Goal: Task Accomplishment & Management: Manage account settings

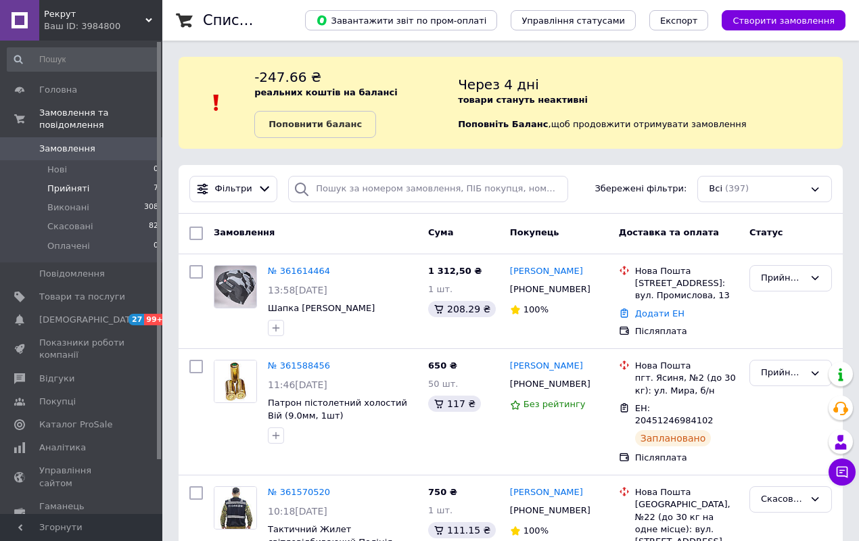
click at [72, 183] on span "Прийняті" at bounding box center [68, 189] width 42 height 12
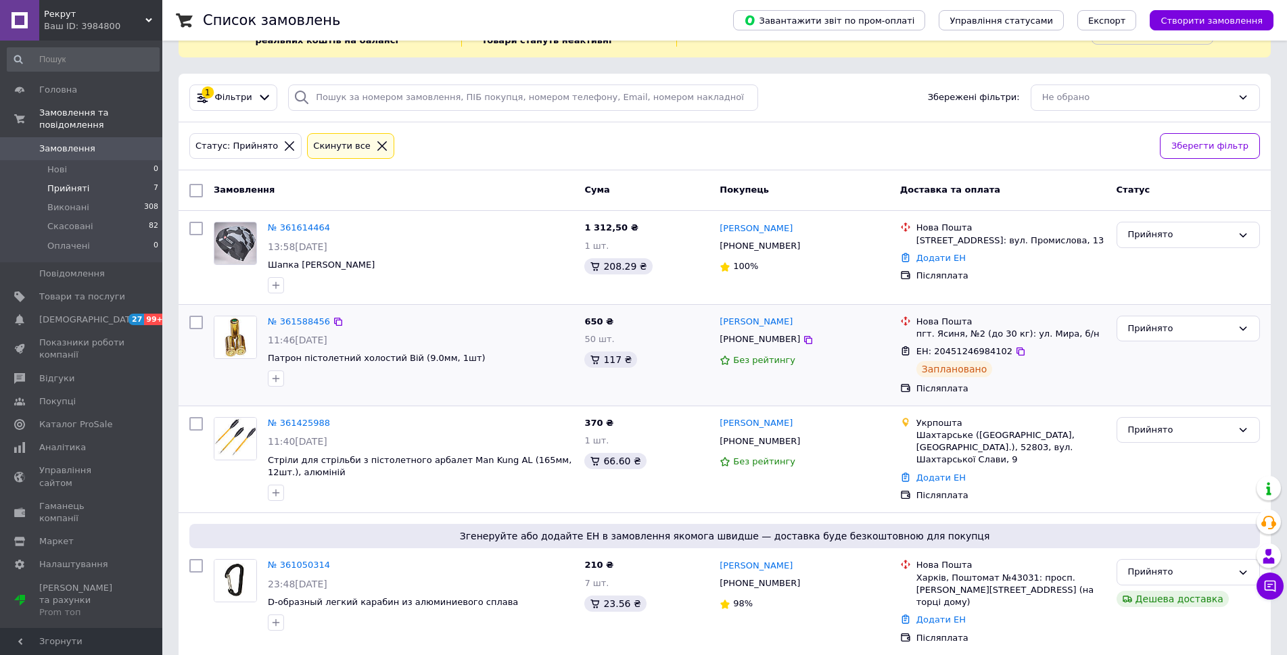
scroll to position [68, 0]
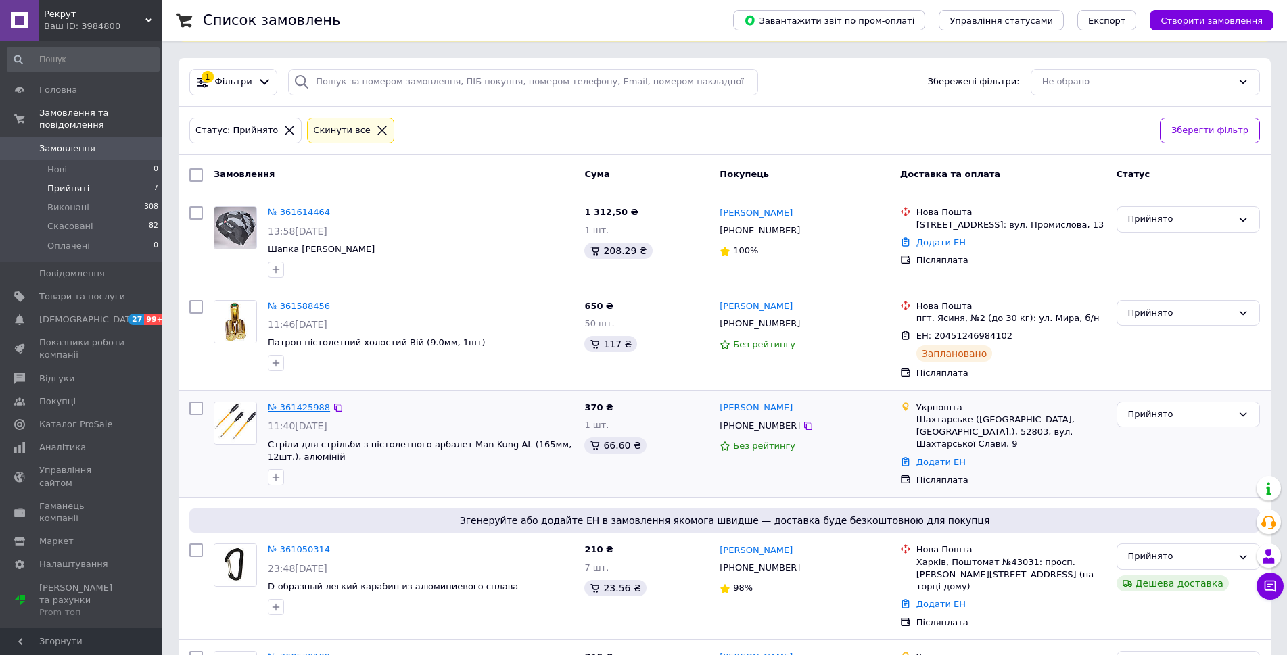
click at [298, 404] on link "№ 361425988" at bounding box center [299, 407] width 62 height 10
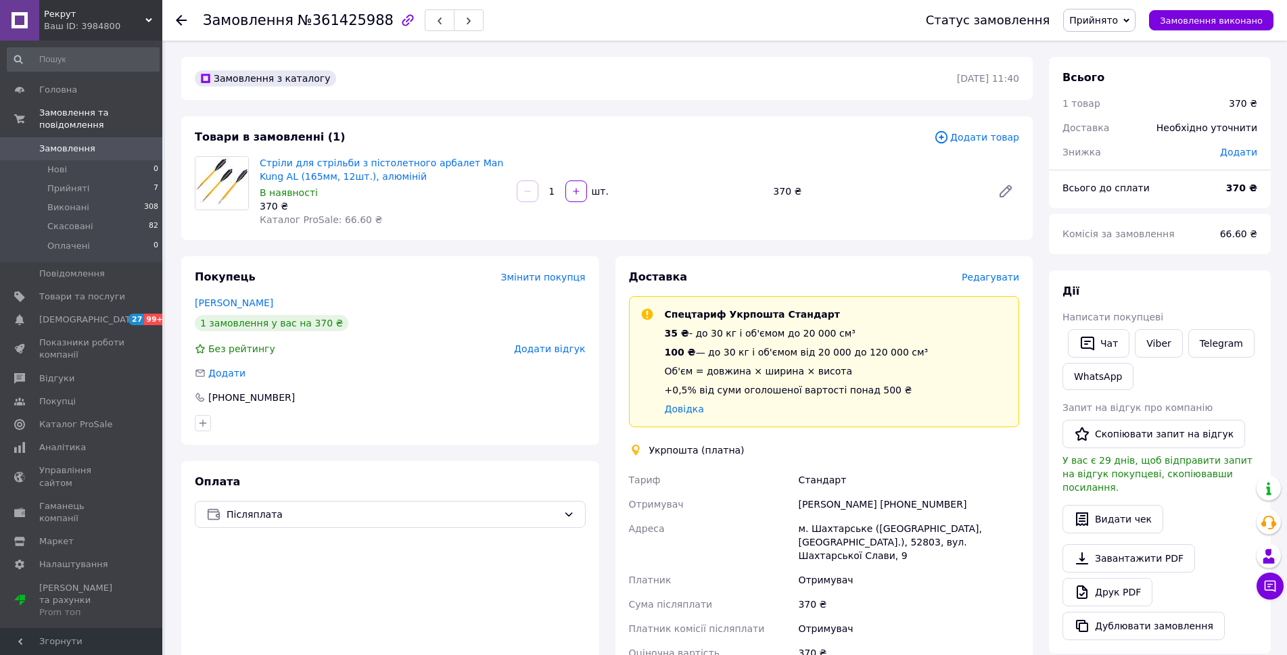
click at [870, 18] on span "Прийнято" at bounding box center [1093, 20] width 49 height 11
click at [870, 279] on span "Редагувати" at bounding box center [990, 277] width 57 height 11
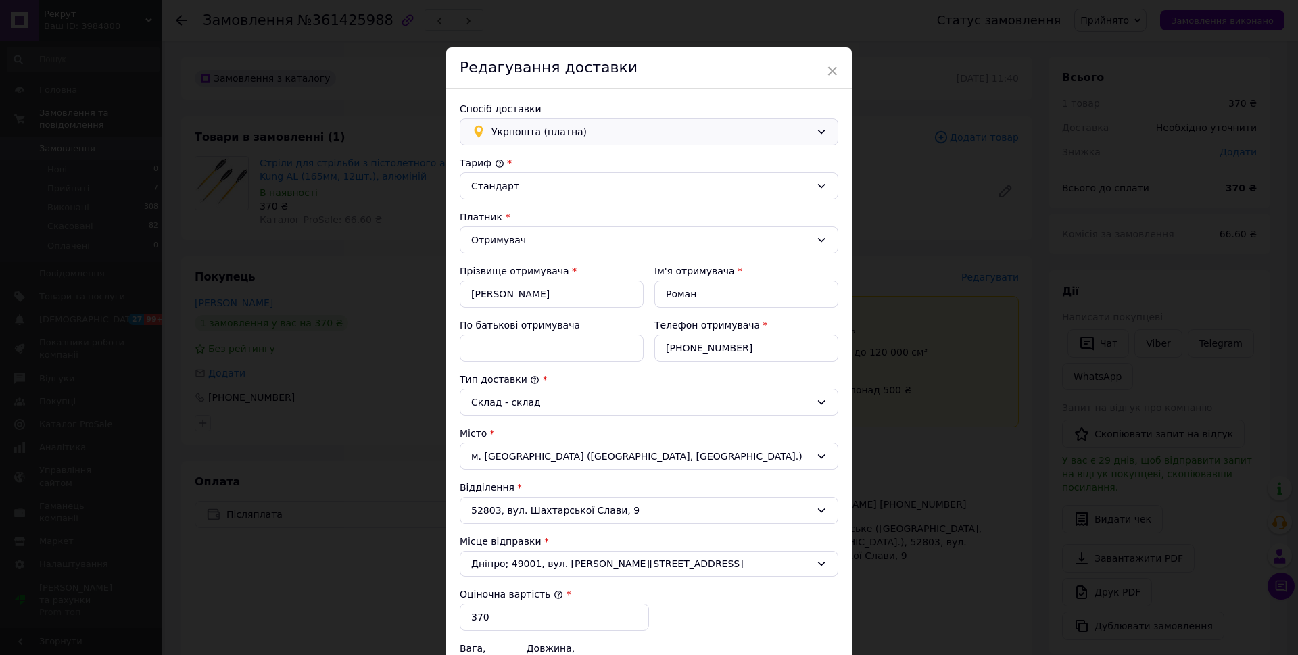
click at [522, 133] on span "Укрпошта (платна)" at bounding box center [651, 131] width 319 height 15
click at [524, 165] on span "Нова Пошта (платна)" at bounding box center [659, 161] width 335 height 14
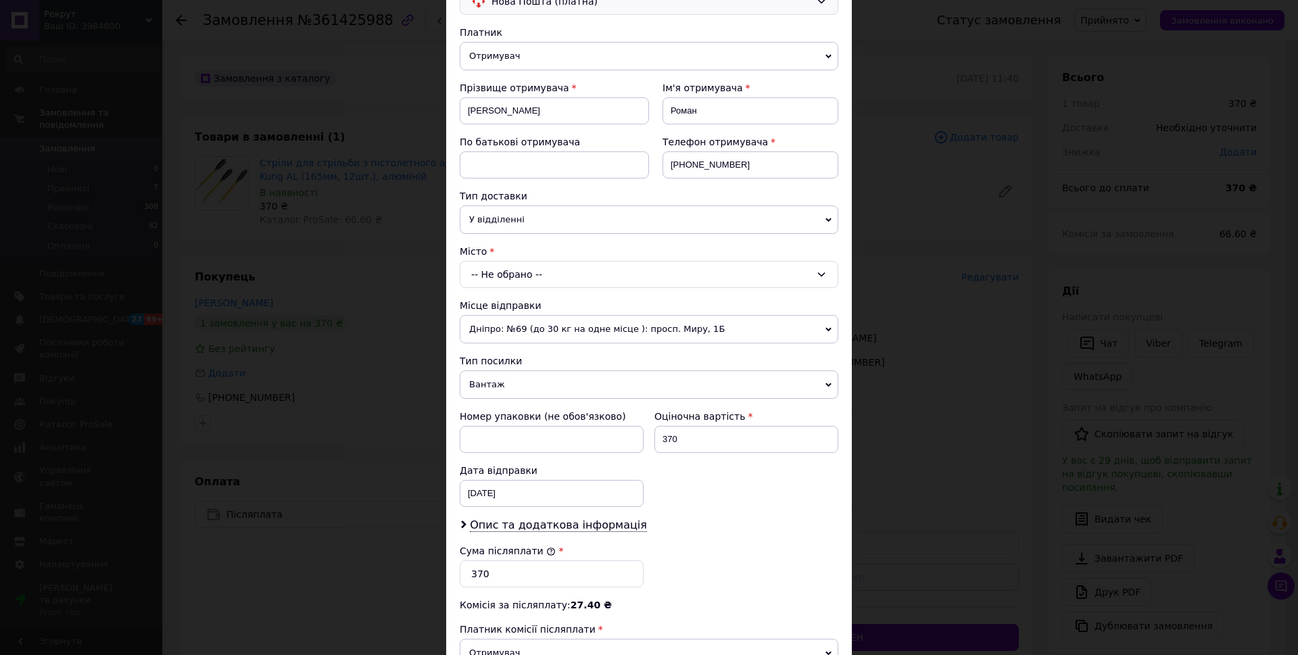
scroll to position [135, 0]
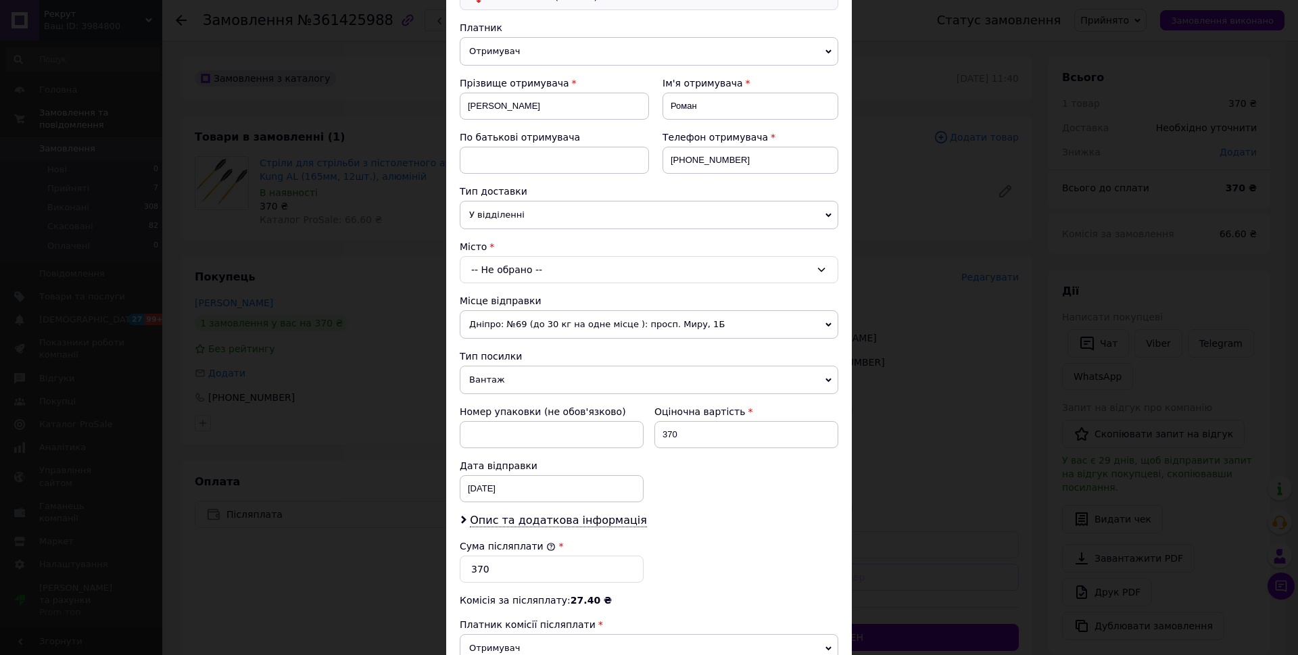
click at [531, 269] on div "-- Не обрано --" at bounding box center [649, 269] width 379 height 27
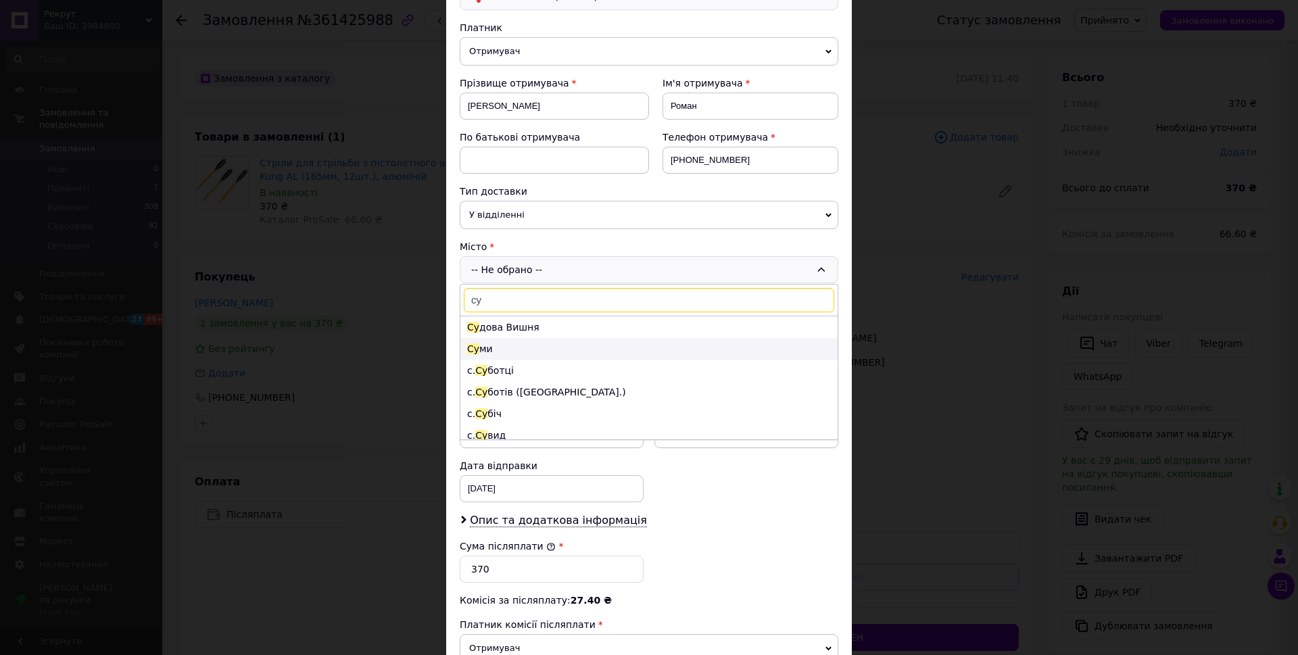
type input "су"
click at [483, 347] on li "Су ми" at bounding box center [648, 349] width 377 height 22
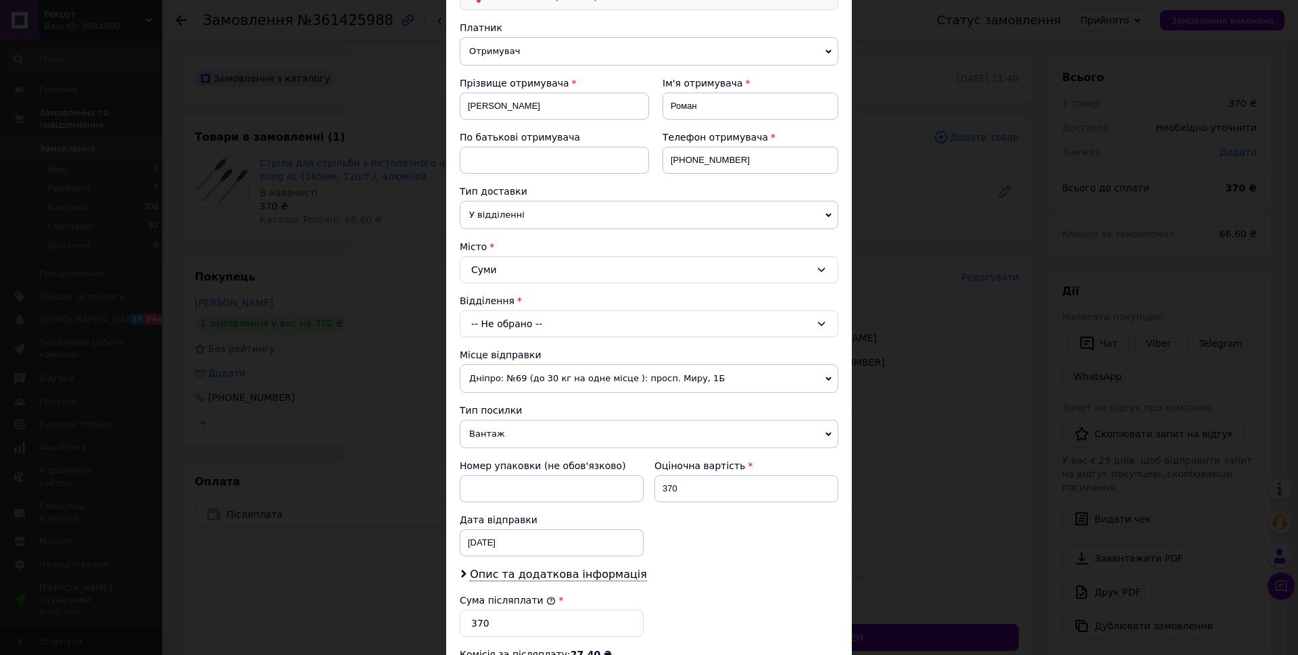
click at [497, 272] on div "Суми" at bounding box center [649, 269] width 379 height 27
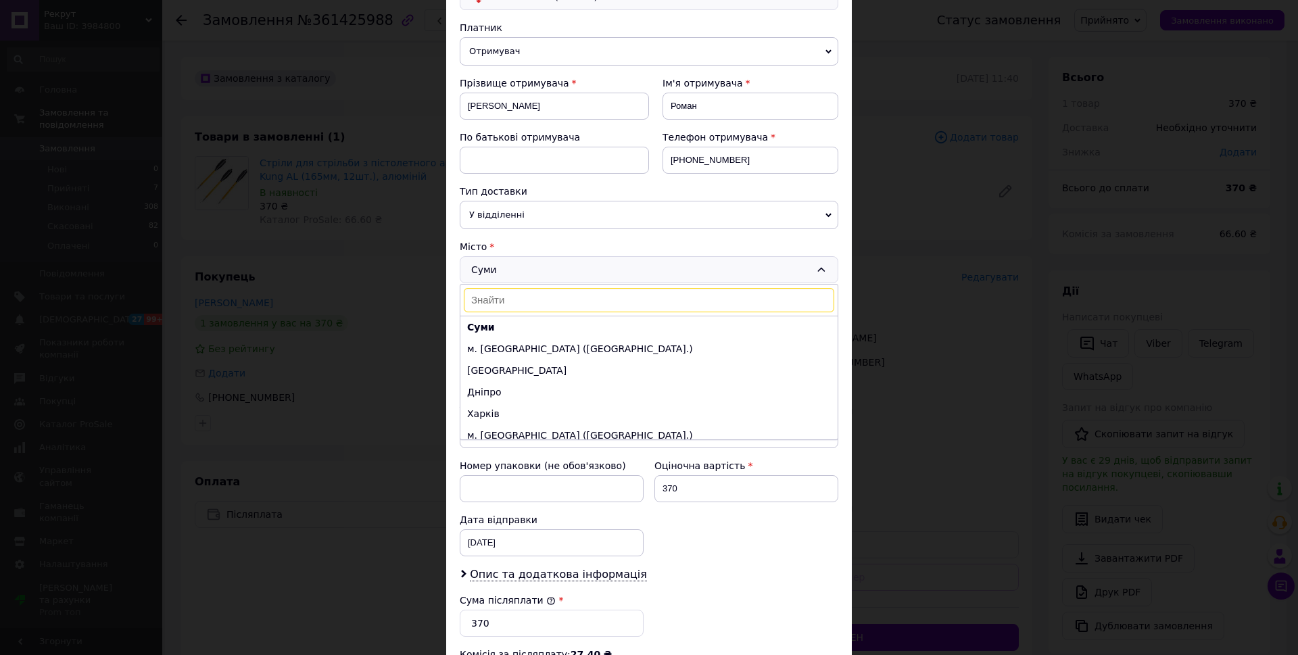
click at [510, 298] on input at bounding box center [649, 300] width 371 height 24
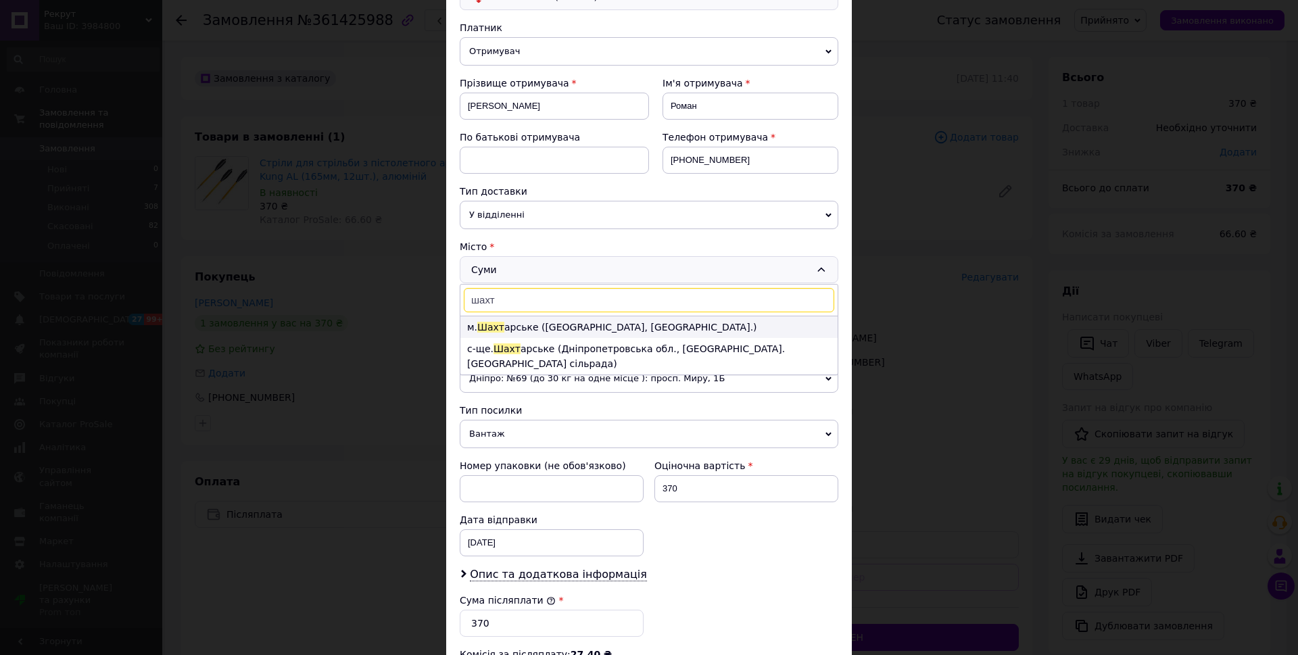
type input "шахт"
click at [529, 328] on li "м. Шахт арське ([GEOGRAPHIC_DATA], [GEOGRAPHIC_DATA].)" at bounding box center [648, 327] width 377 height 22
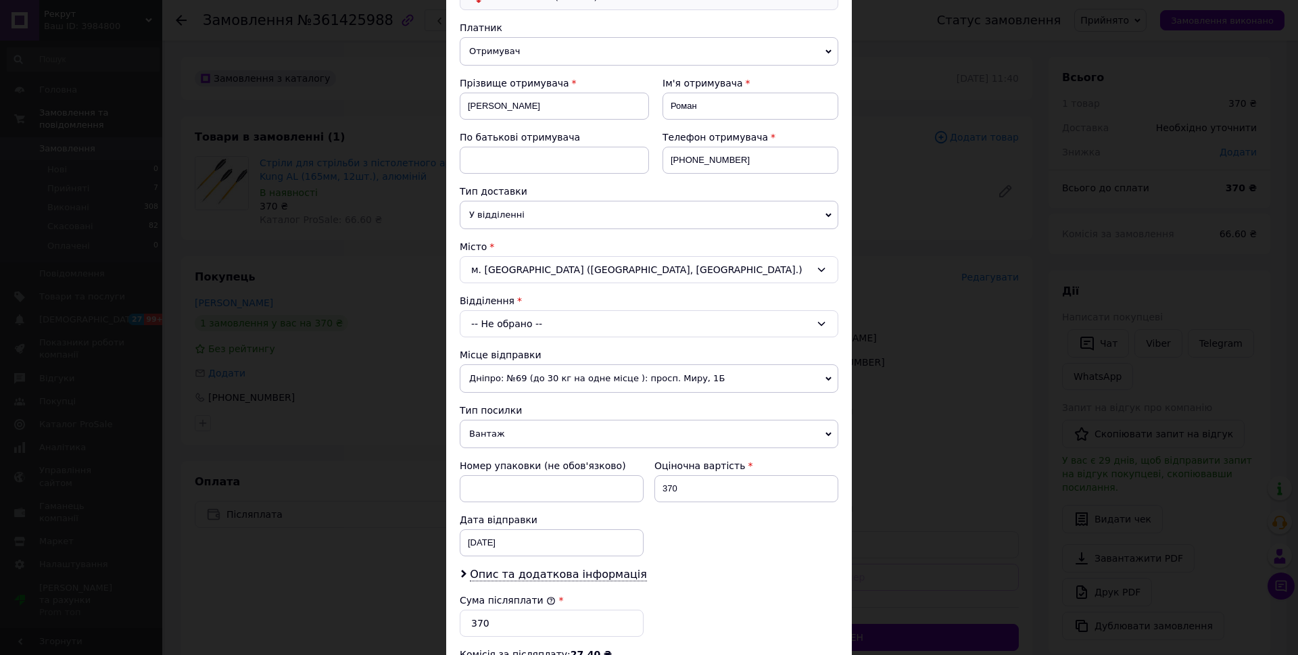
click at [529, 328] on div "-- Не обрано --" at bounding box center [649, 323] width 379 height 27
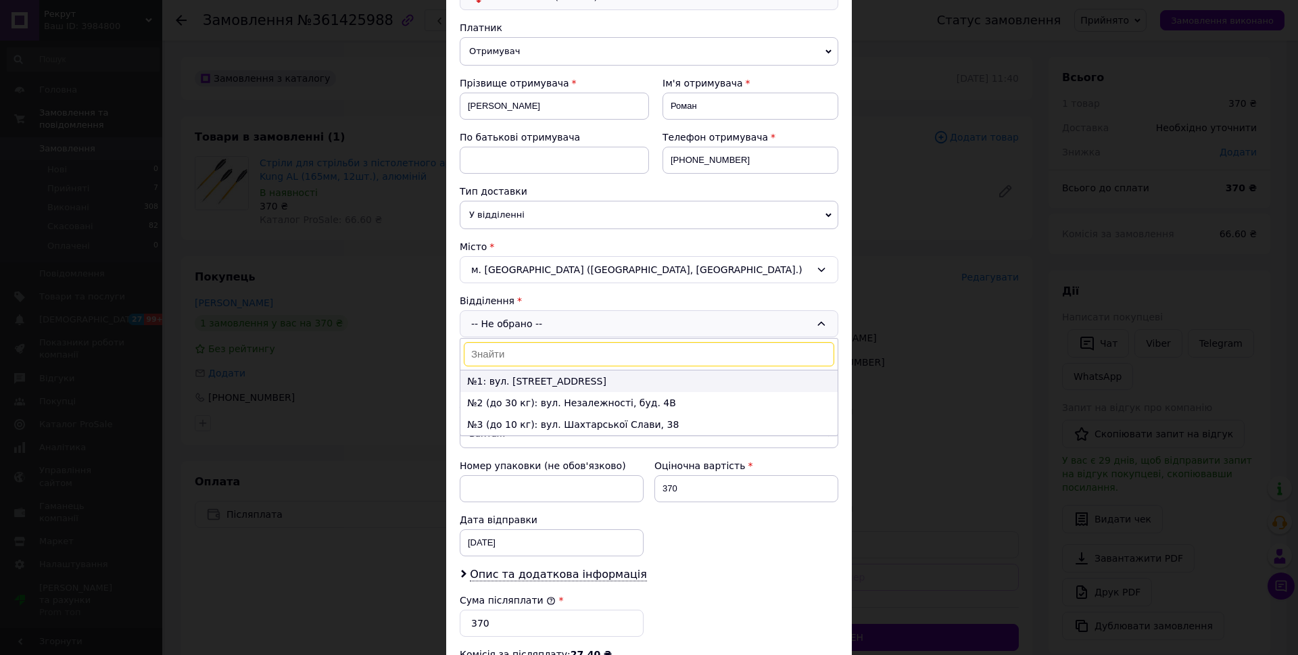
click at [558, 383] on li "№1: вул. [STREET_ADDRESS]" at bounding box center [648, 382] width 377 height 22
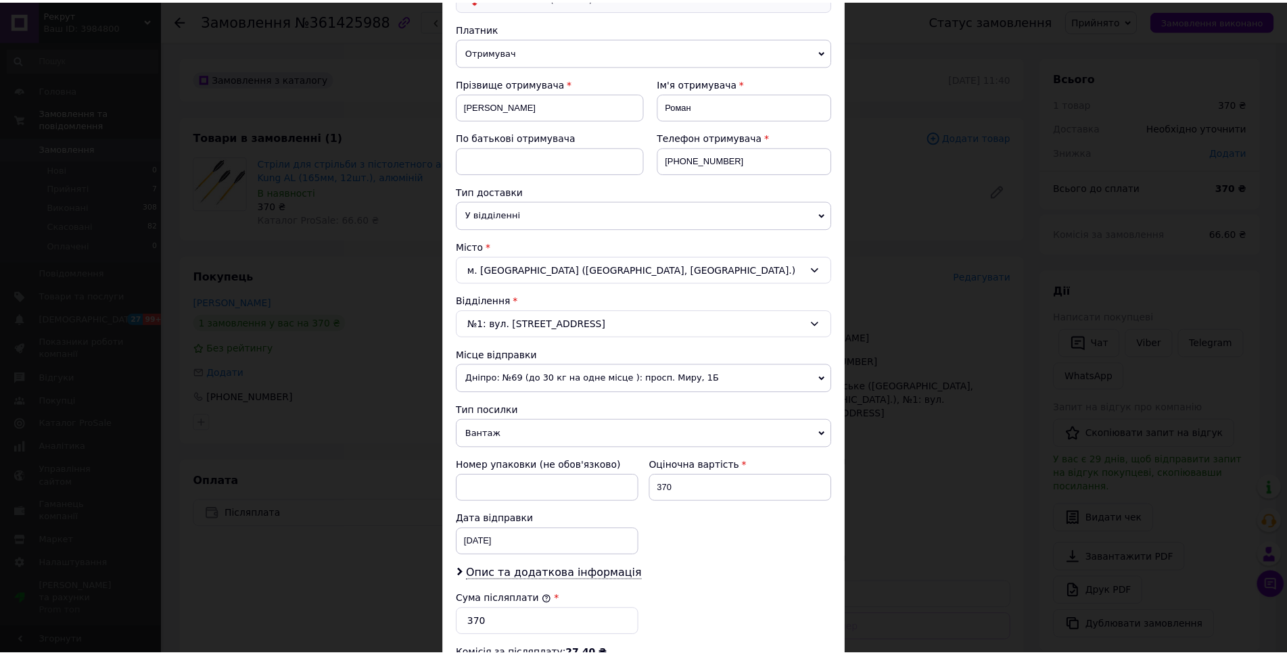
scroll to position [377, 0]
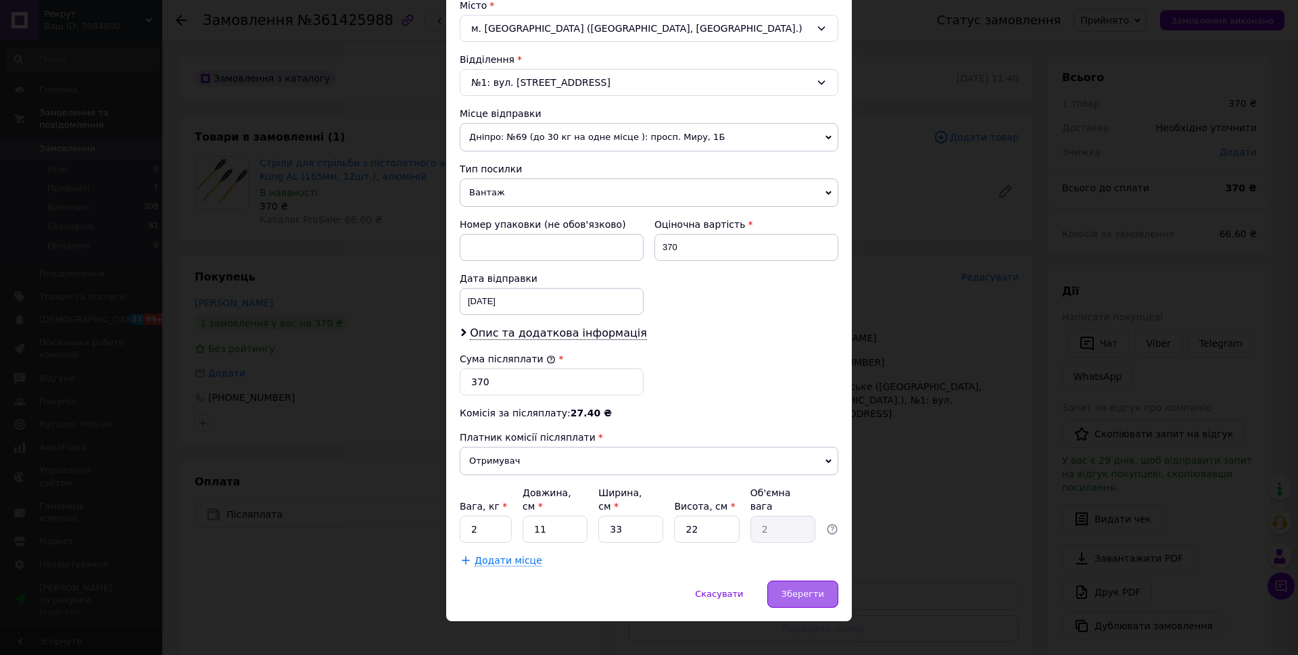
click at [784, 540] on div "Зберегти" at bounding box center [802, 594] width 71 height 27
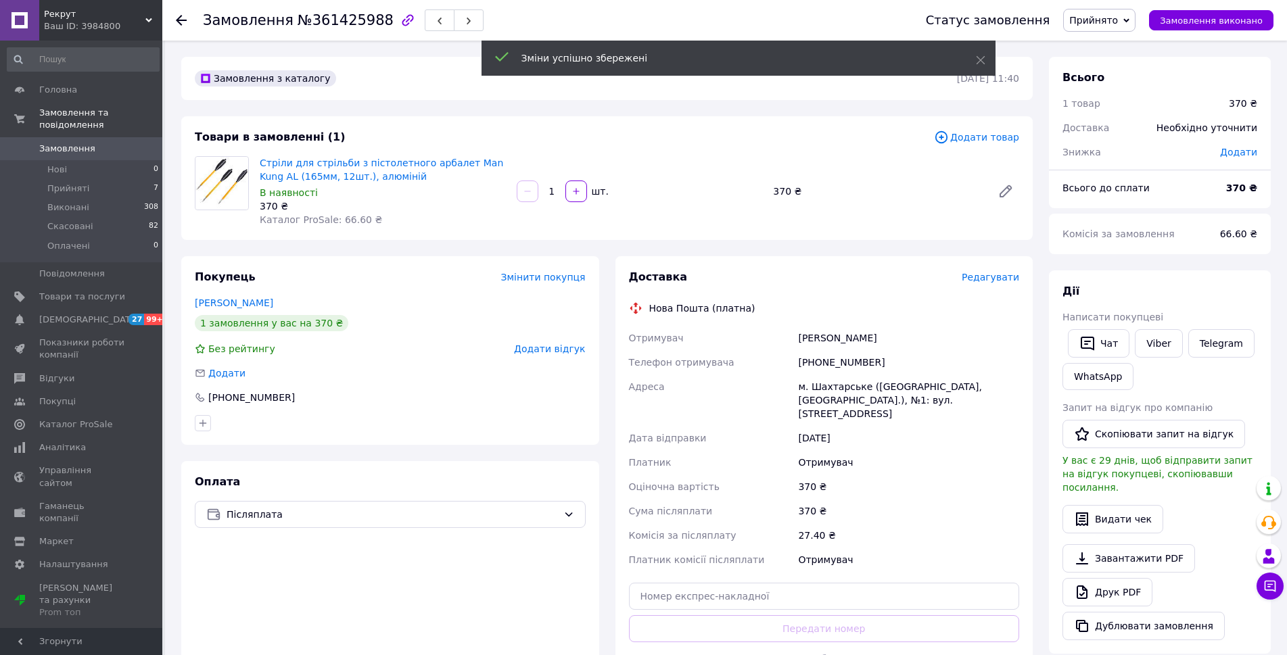
click at [95, 143] on span "Замовлення" at bounding box center [82, 149] width 86 height 12
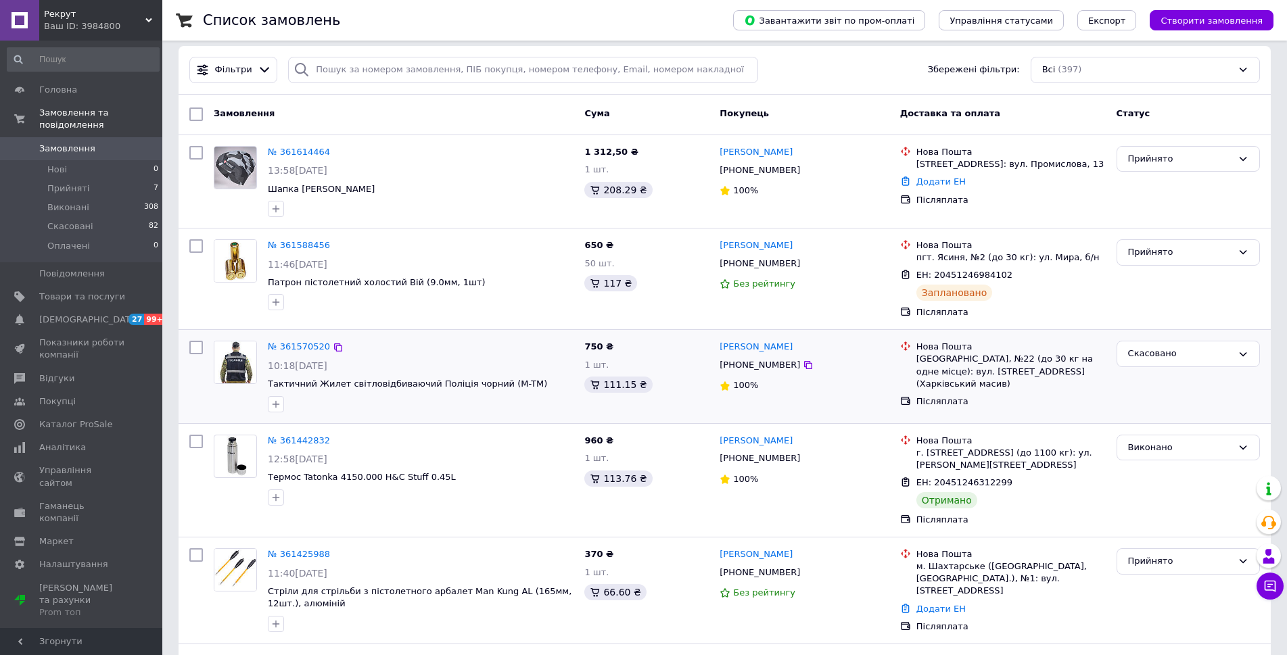
scroll to position [203, 0]
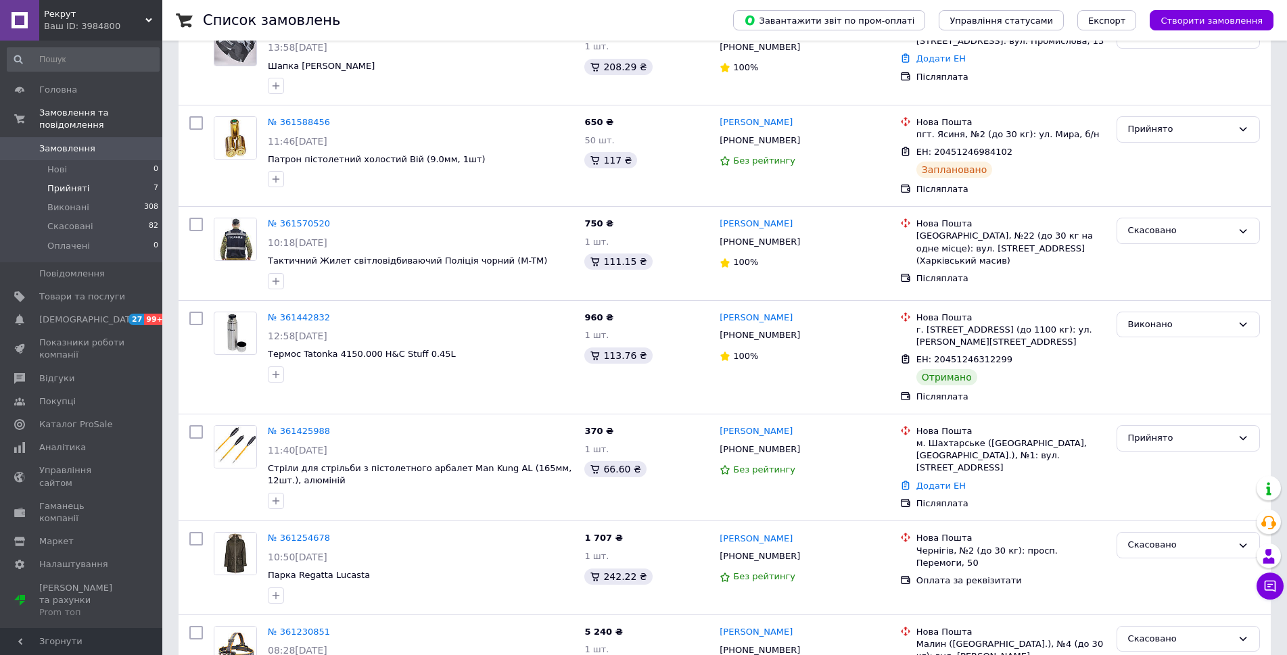
click at [57, 183] on span "Прийняті" at bounding box center [68, 189] width 42 height 12
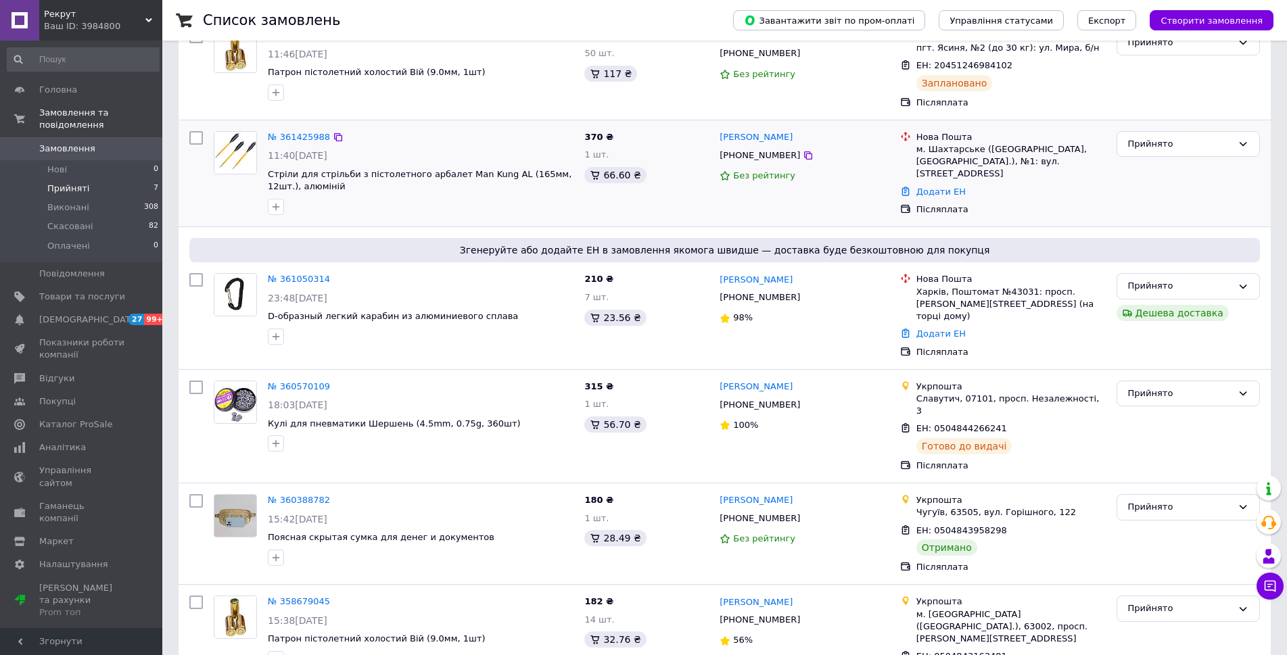
scroll to position [373, 0]
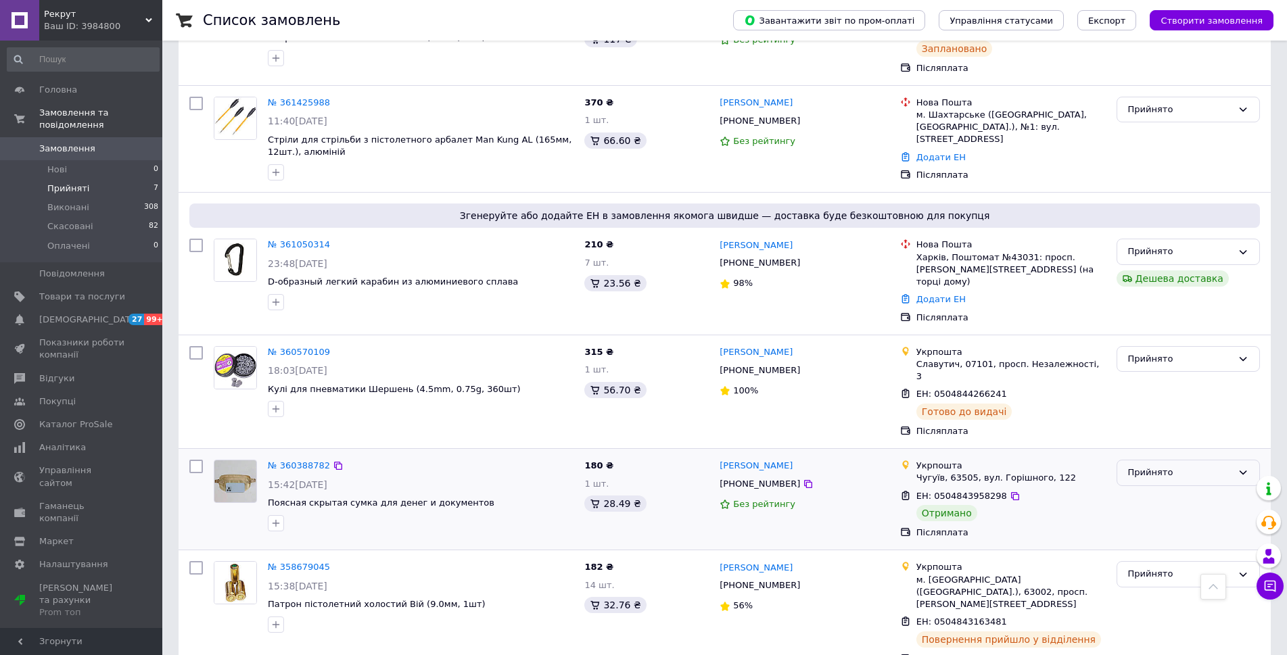
click at [870, 466] on div "Прийнято" at bounding box center [1180, 473] width 104 height 14
click at [870, 489] on li "Виконано" at bounding box center [1188, 501] width 142 height 25
click at [541, 262] on div "23:48[DATE]" at bounding box center [421, 264] width 306 height 14
click at [294, 241] on link "№ 361050314" at bounding box center [299, 244] width 62 height 10
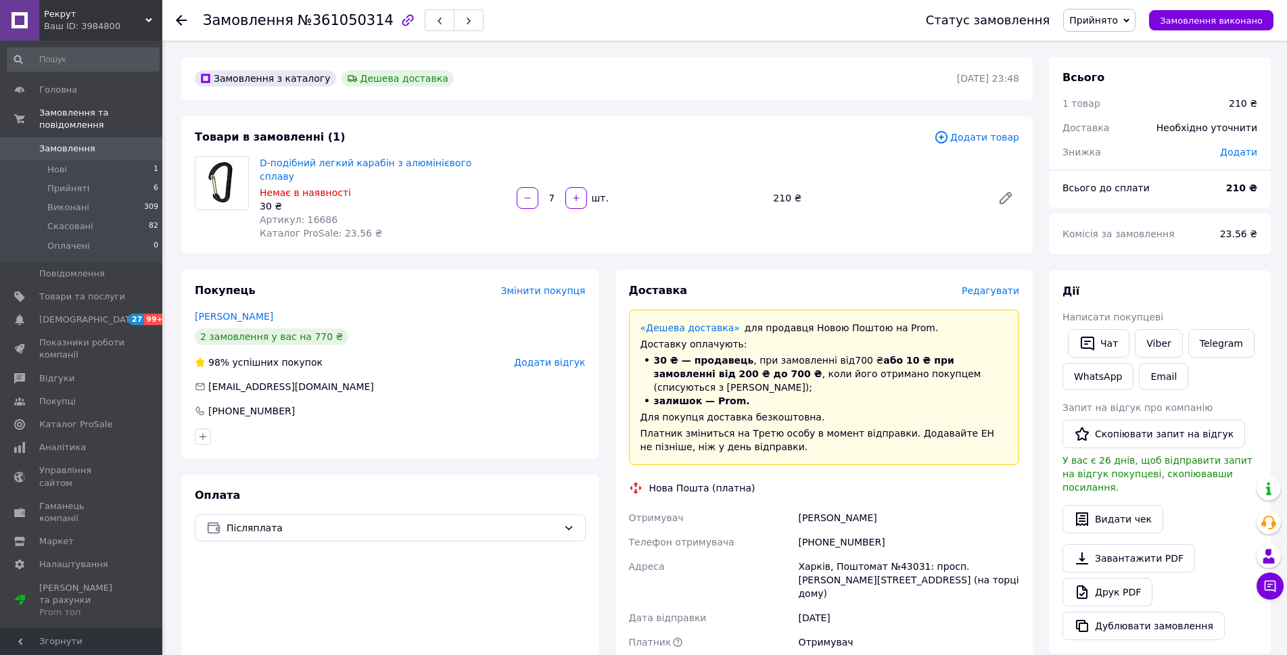
click at [870, 18] on span "Прийнято" at bounding box center [1093, 20] width 49 height 11
click at [870, 65] on li "Скасовано" at bounding box center [1099, 67] width 71 height 20
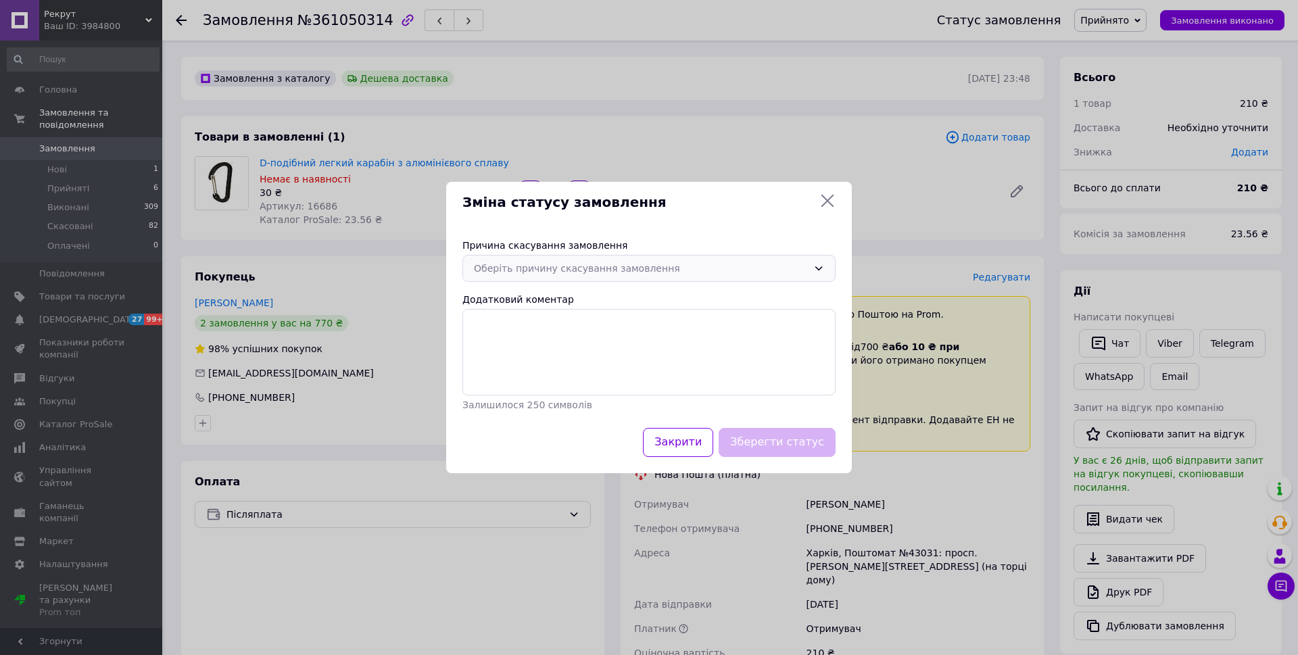
click at [570, 270] on div "Оберіть причину скасування замовлення" at bounding box center [641, 268] width 334 height 15
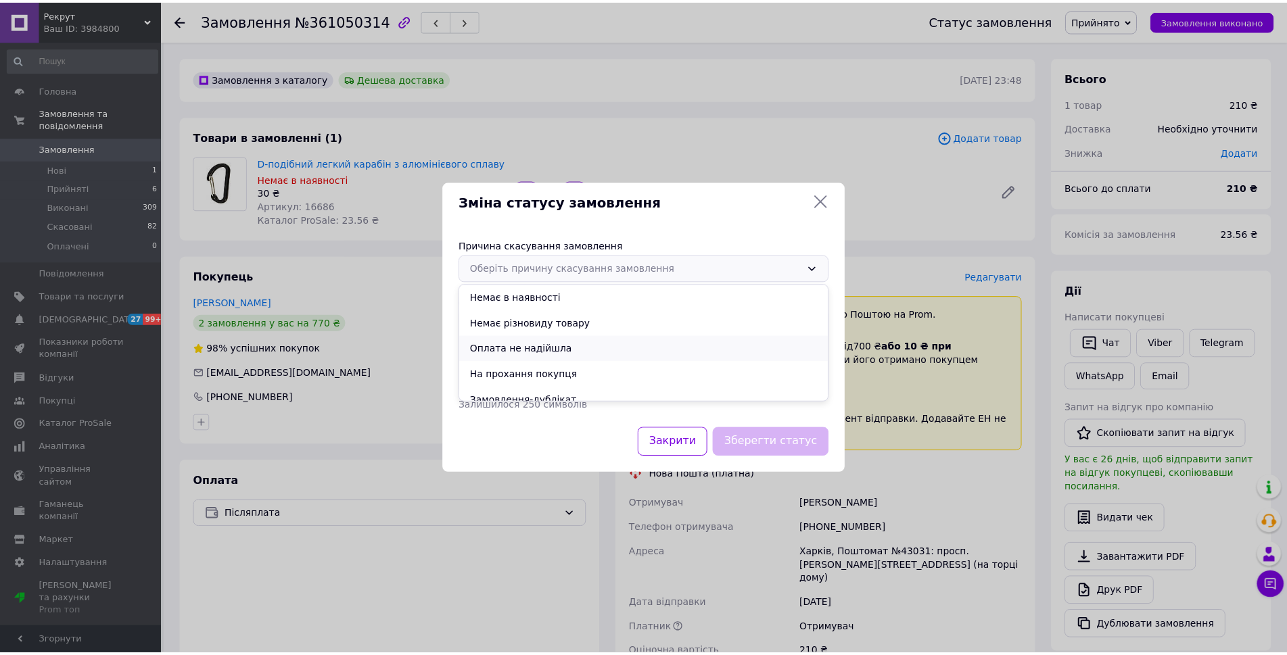
scroll to position [63, 0]
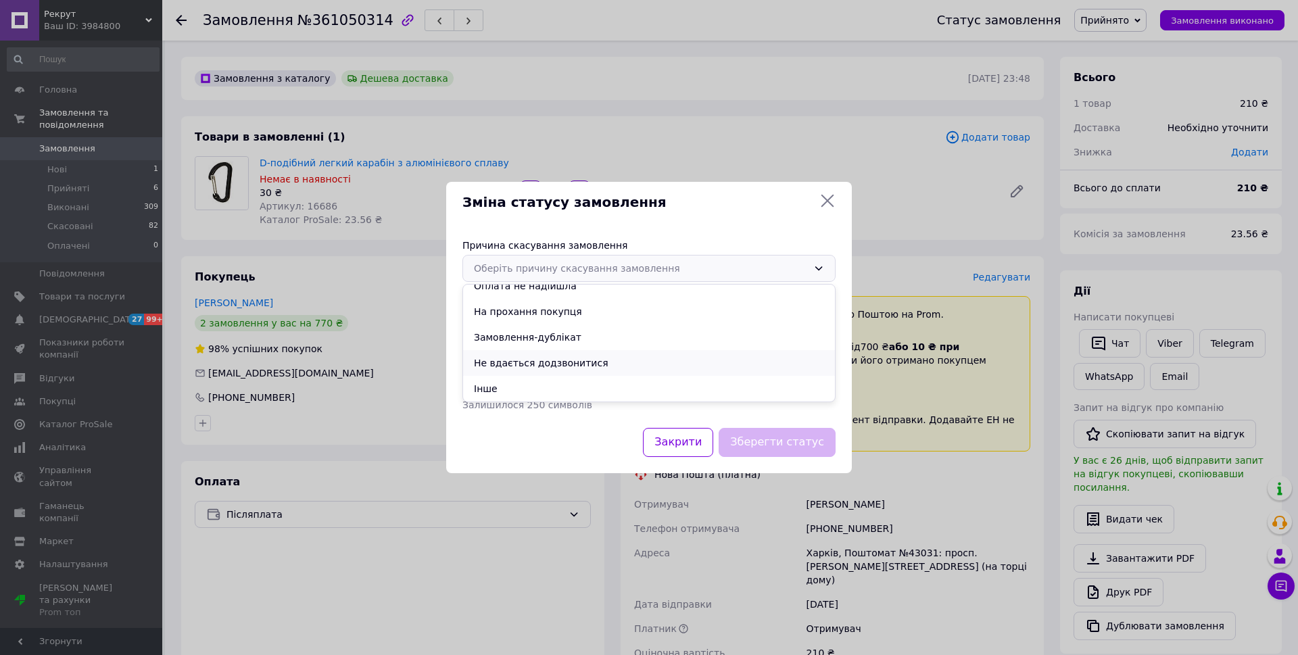
click at [558, 365] on li "Не вдається додзвонитися" at bounding box center [649, 363] width 372 height 26
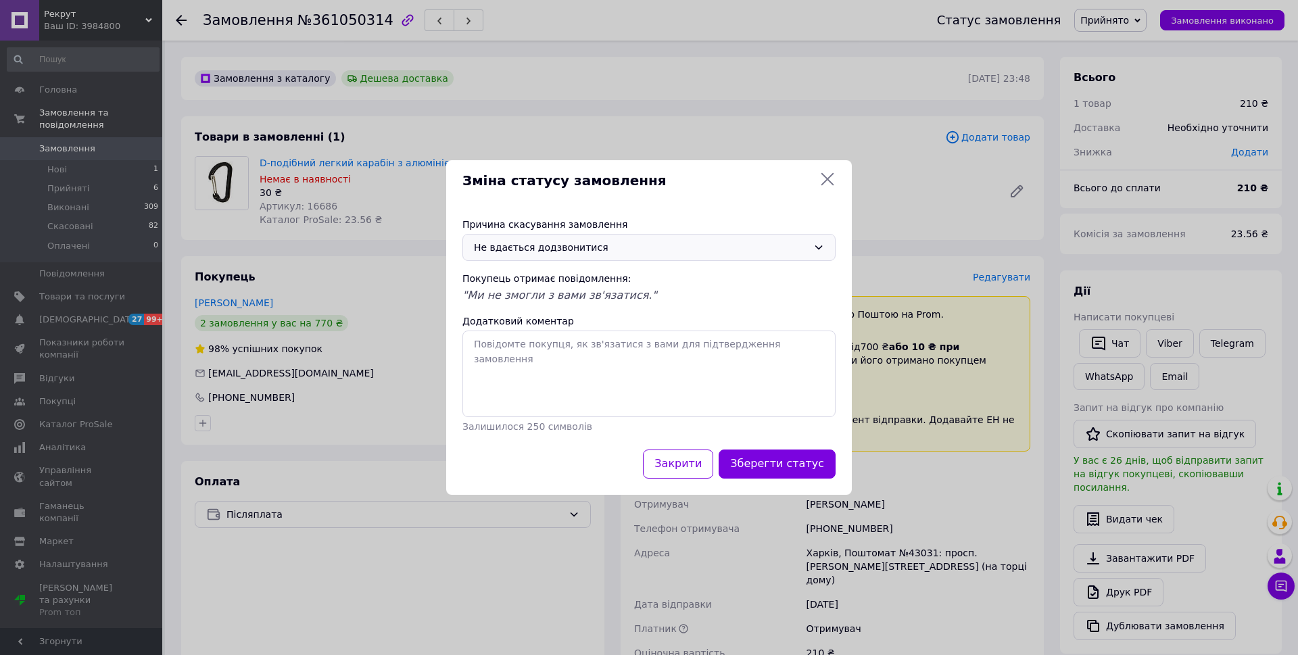
click at [783, 465] on button "Зберегти статус" at bounding box center [777, 464] width 117 height 29
